Goal: Navigation & Orientation: Understand site structure

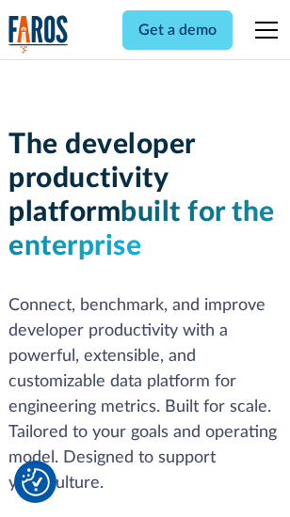
scroll to position [283, 0]
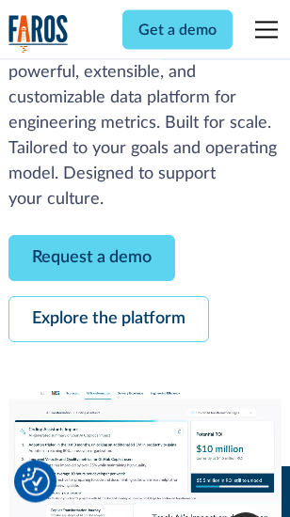
click at [92, 260] on link "Request a demo" at bounding box center [91, 259] width 166 height 46
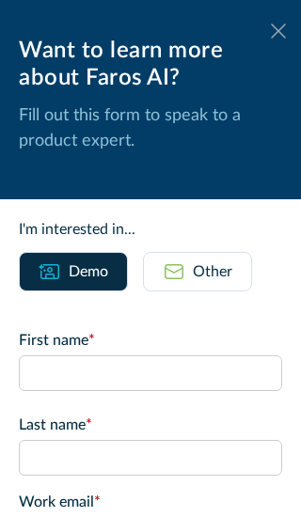
click at [271, 31] on icon at bounding box center [278, 31] width 15 height 14
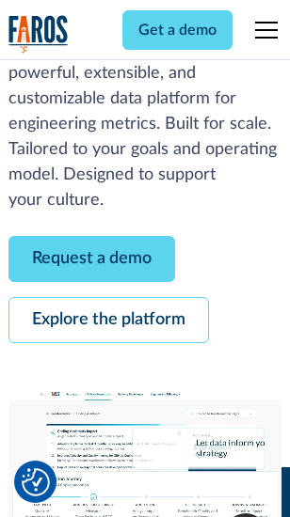
scroll to position [344, 0]
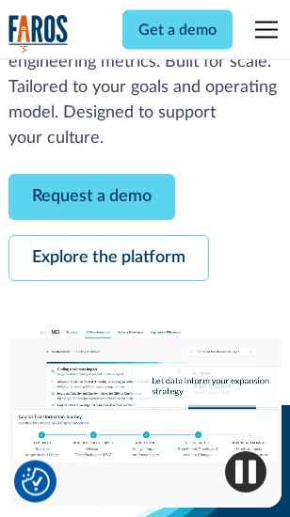
click at [108, 260] on link "Explore the platform" at bounding box center [108, 259] width 200 height 46
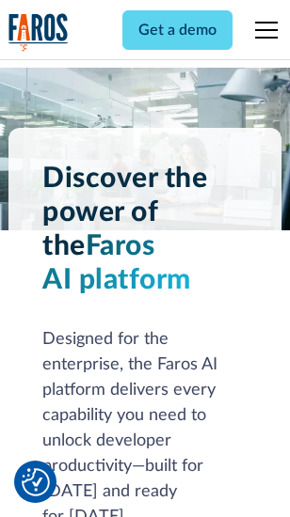
scroll to position [14334, 0]
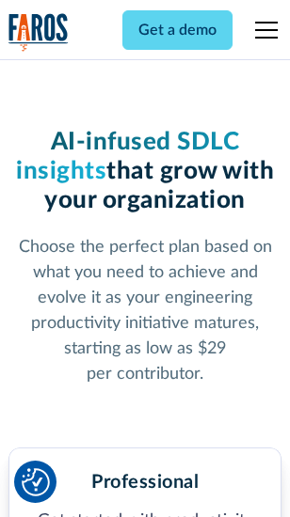
scroll to position [2989, 0]
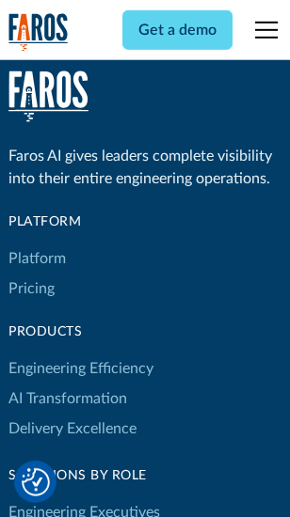
click at [37, 259] on link "Platform" at bounding box center [36, 259] width 57 height 30
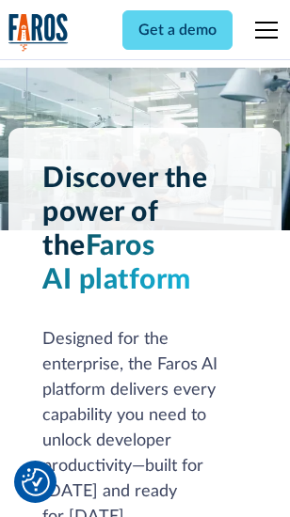
scroll to position [14937, 0]
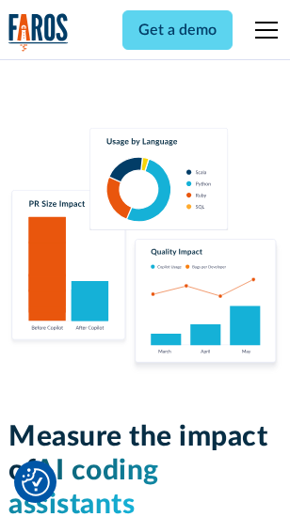
scroll to position [11749, 0]
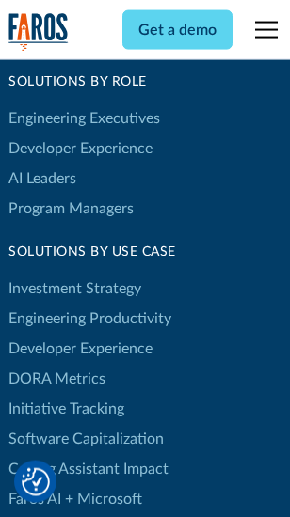
click at [56, 364] on link "DORA Metrics" at bounding box center [56, 379] width 97 height 30
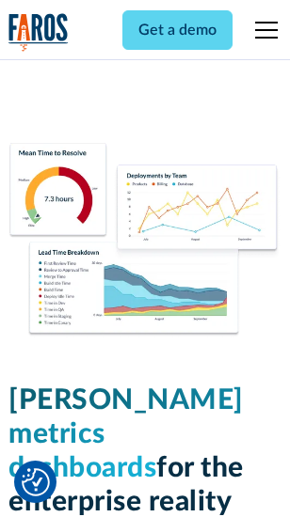
scroll to position [8334, 0]
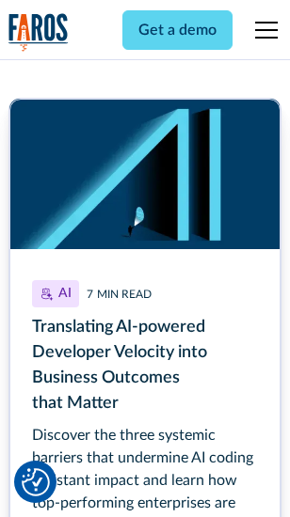
scroll to position [8431, 0]
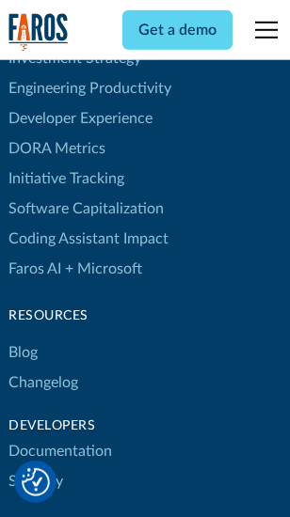
click at [43, 368] on link "Changelog" at bounding box center [43, 383] width 70 height 30
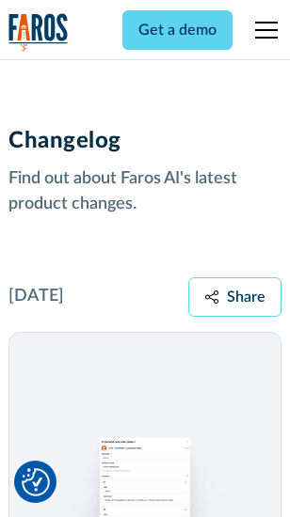
scroll to position [23069, 0]
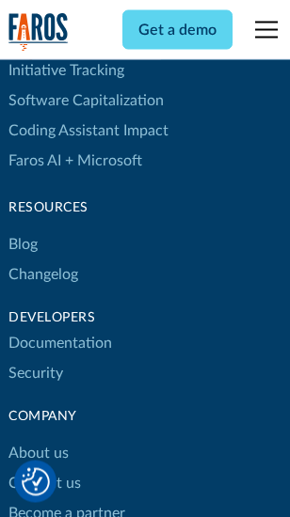
click at [38, 439] on link "About us" at bounding box center [38, 454] width 60 height 30
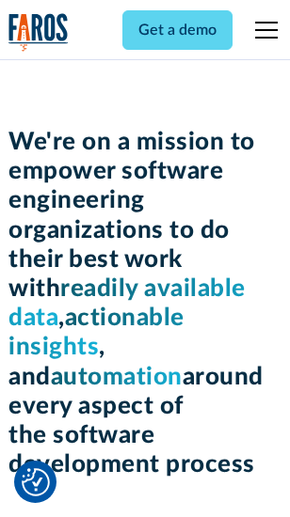
scroll to position [6511, 0]
